Goal: Find contact information: Find contact information

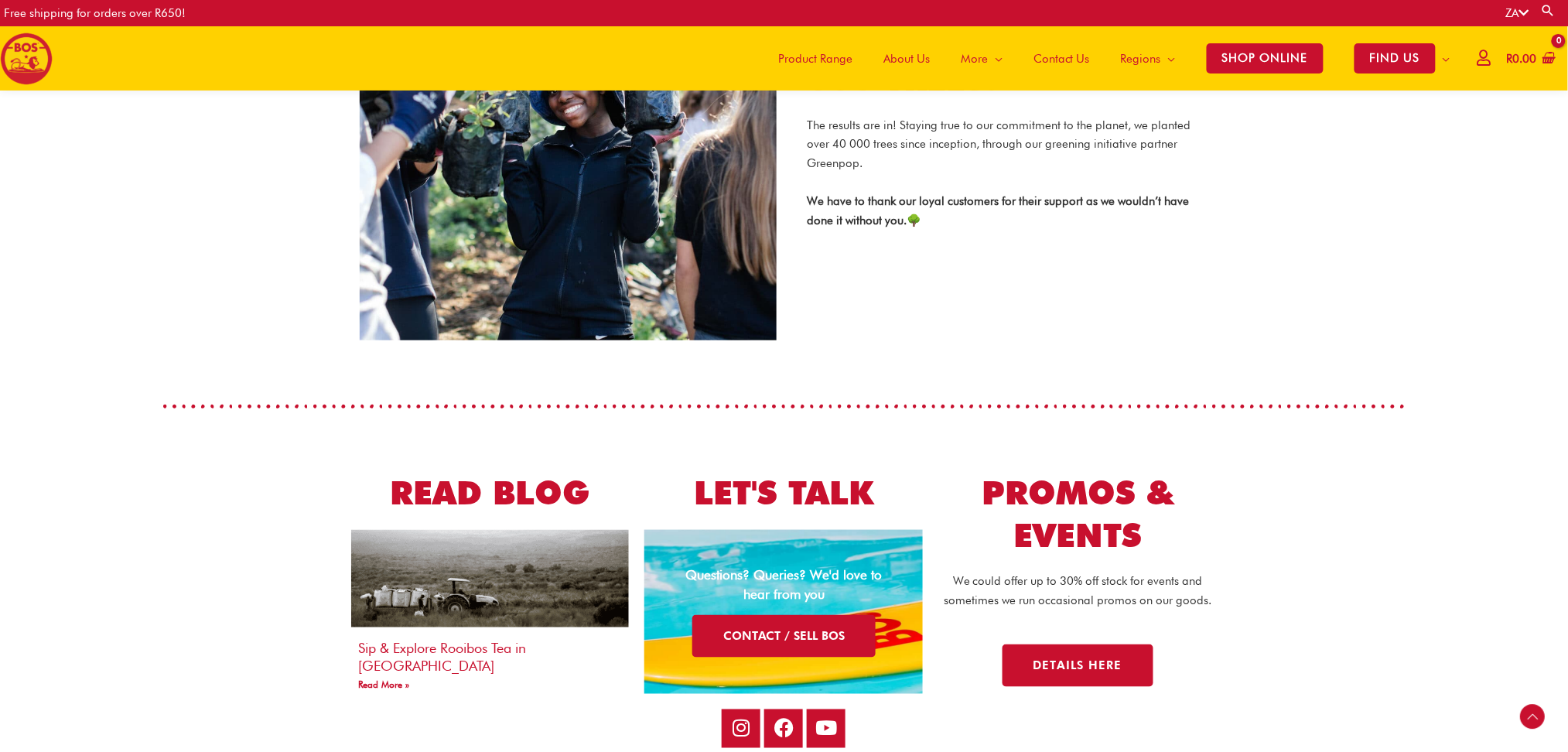
scroll to position [2877, 0]
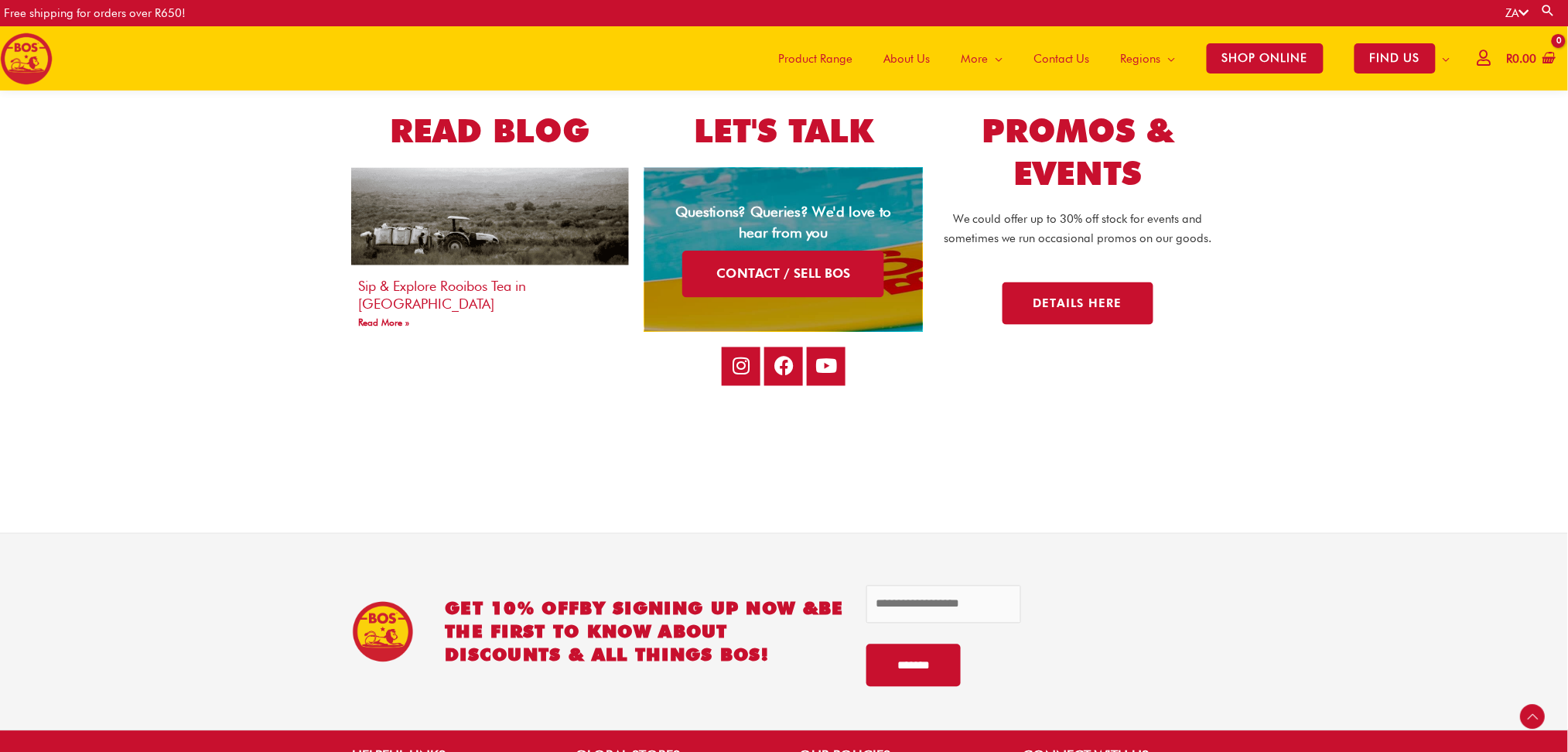
click at [817, 276] on link "CONTACT / SELL BOS" at bounding box center [784, 275] width 201 height 47
